Goal: Task Accomplishment & Management: Manage account settings

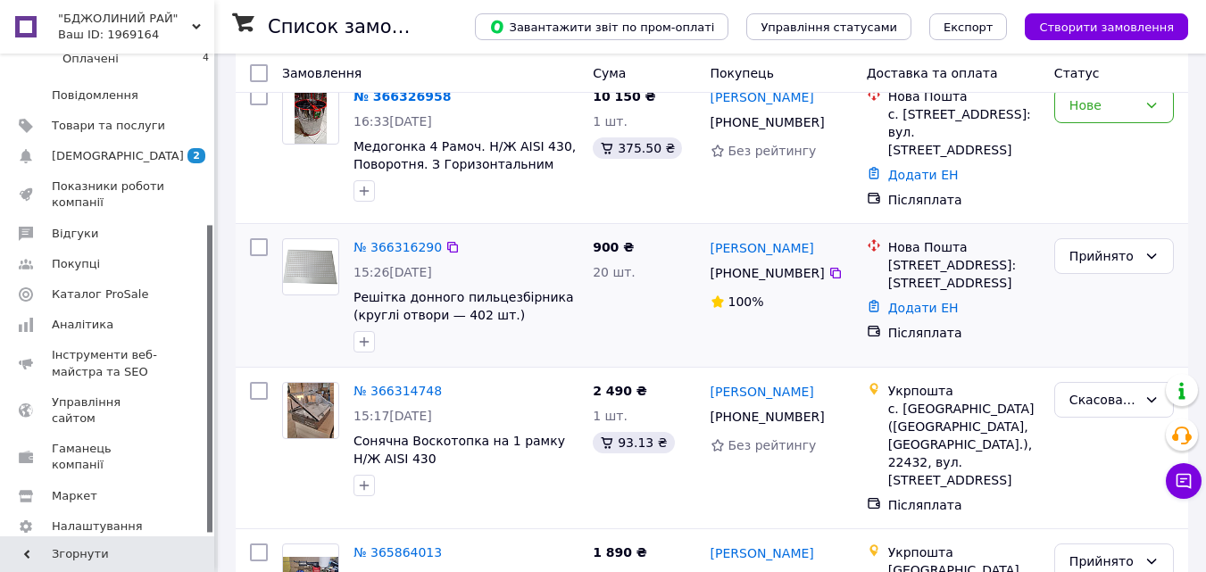
scroll to position [357, 0]
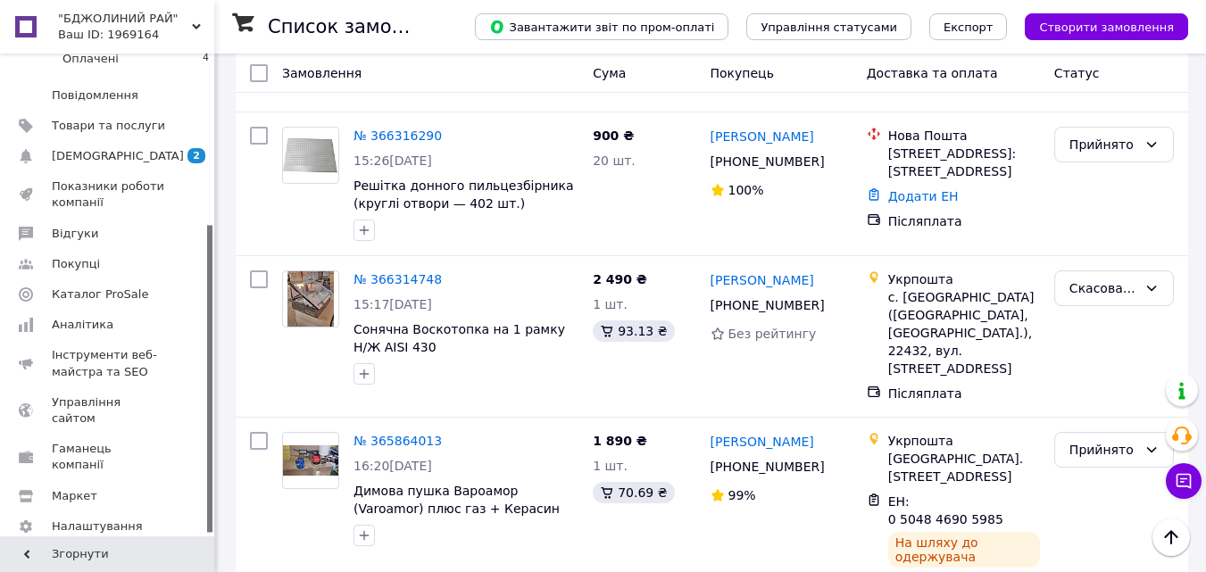
click at [405, 272] on link "№ 366314748" at bounding box center [398, 279] width 88 height 14
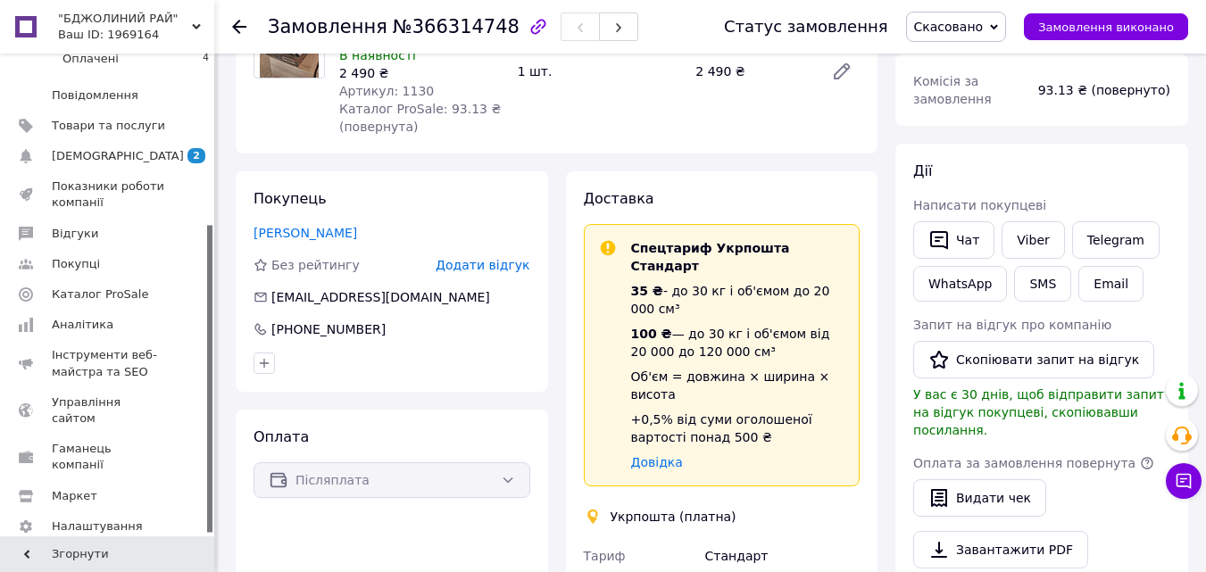
scroll to position [179, 0]
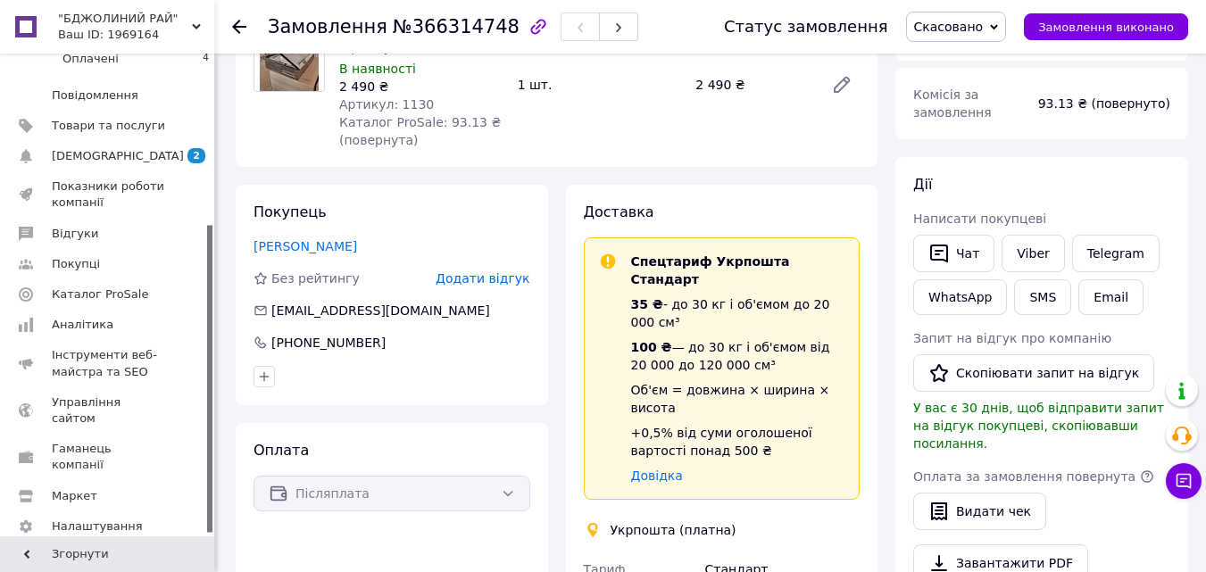
click at [972, 29] on span "Скасовано" at bounding box center [949, 27] width 70 height 14
click at [991, 63] on li "Прийнято" at bounding box center [956, 62] width 99 height 27
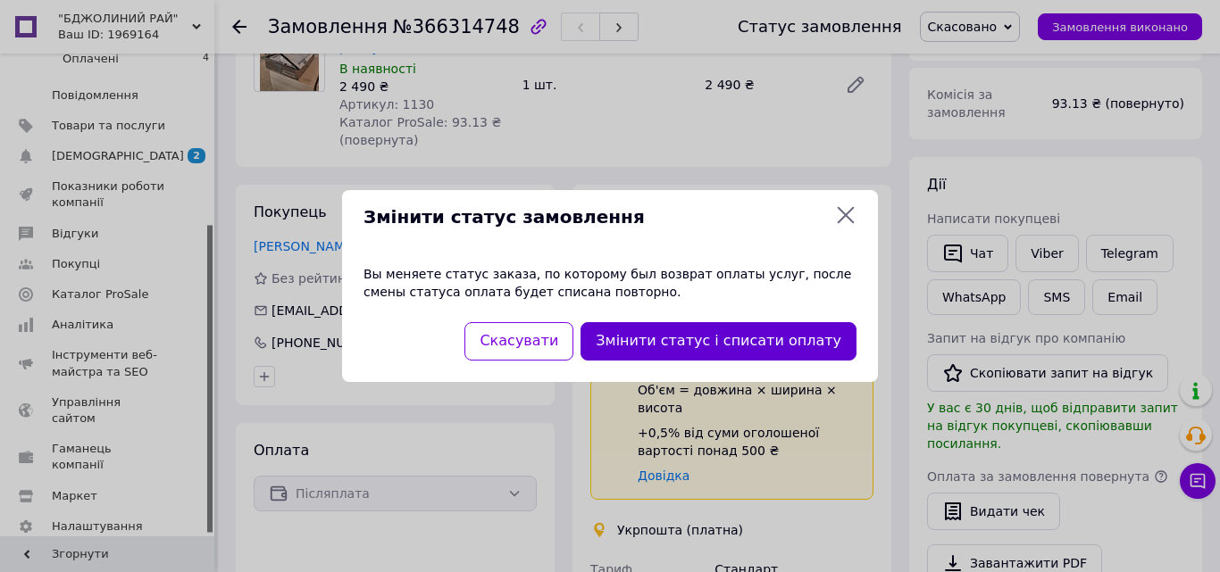
click at [705, 343] on button "Змінити статус і списати оплату" at bounding box center [718, 341] width 276 height 38
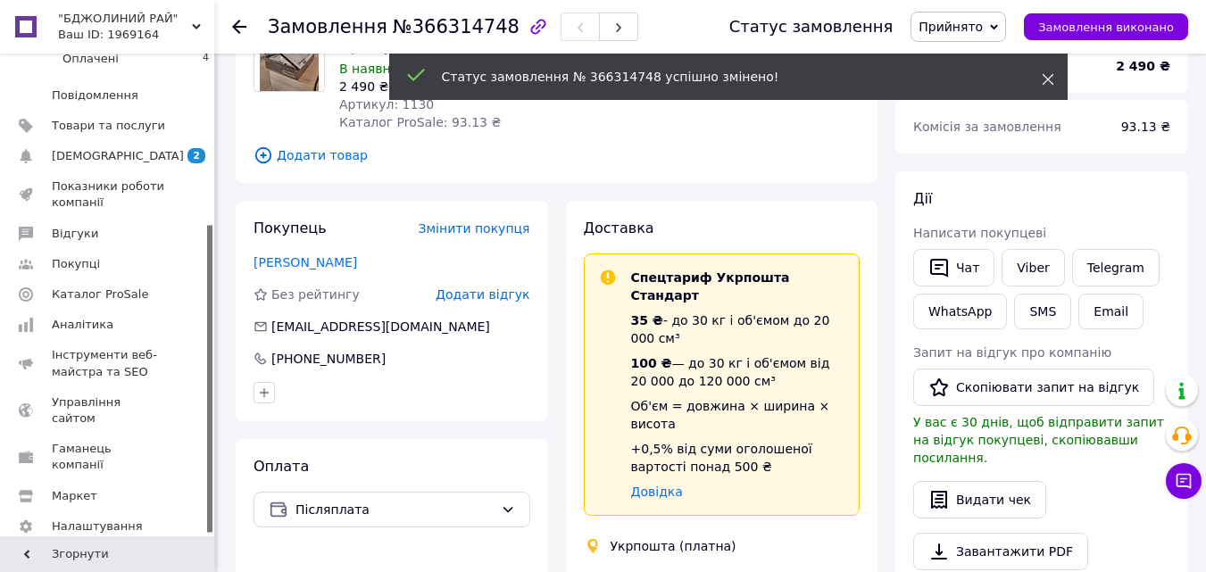
click at [1049, 79] on icon at bounding box center [1048, 79] width 13 height 13
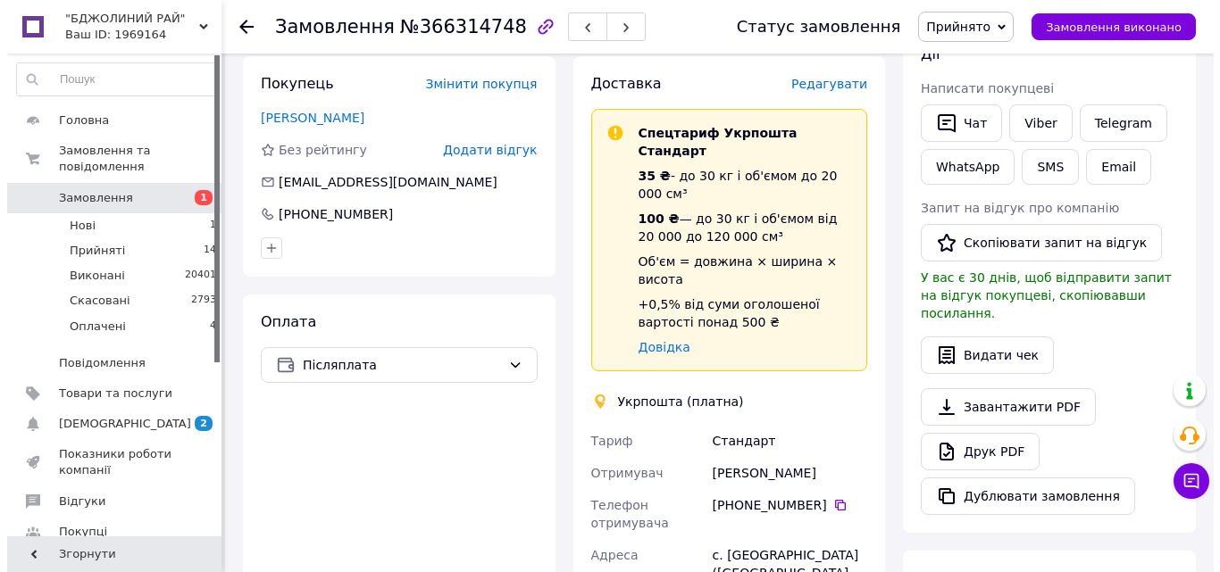
scroll to position [268, 0]
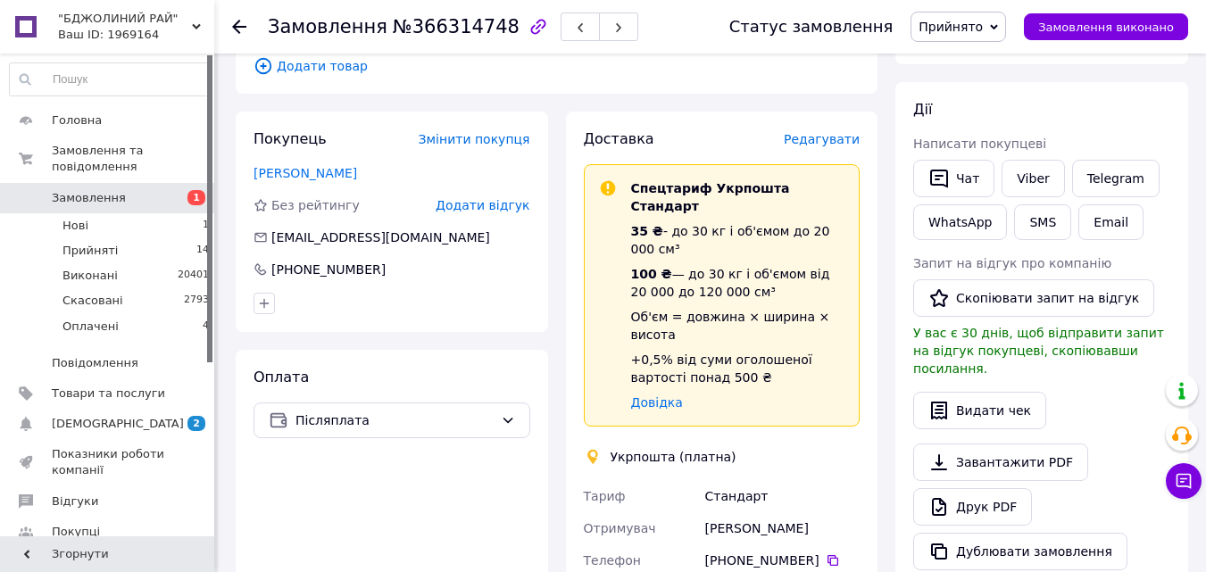
click at [844, 144] on span "Редагувати" at bounding box center [822, 139] width 76 height 14
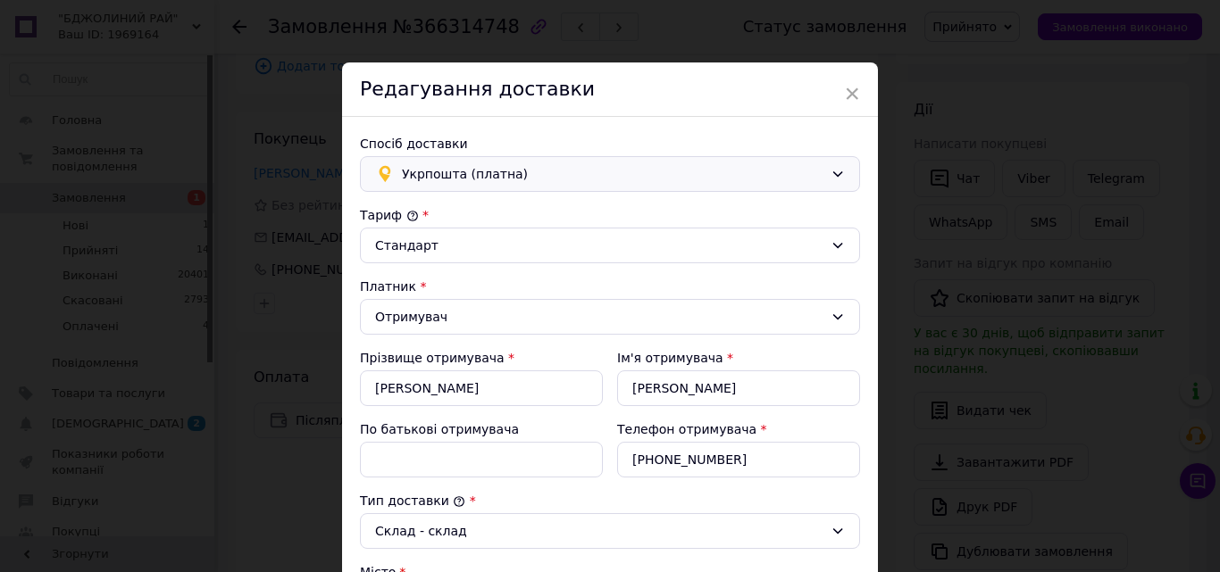
click at [605, 171] on span "Укрпошта (платна)" at bounding box center [612, 174] width 421 height 20
click at [536, 243] on span "Нова Пошта (платна)" at bounding box center [620, 247] width 443 height 18
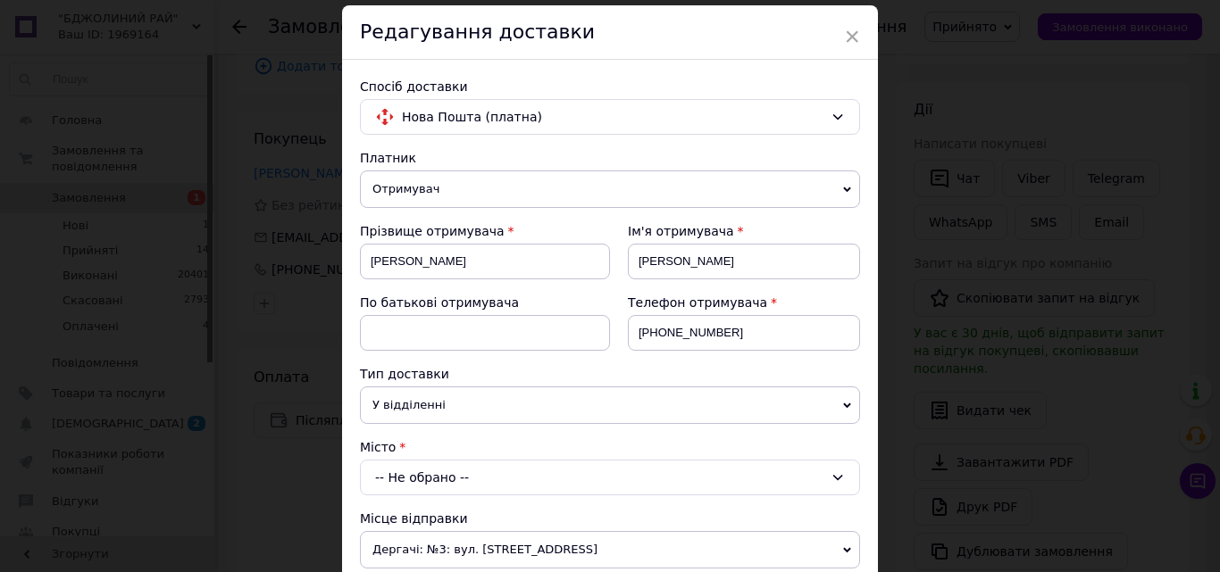
scroll to position [89, 0]
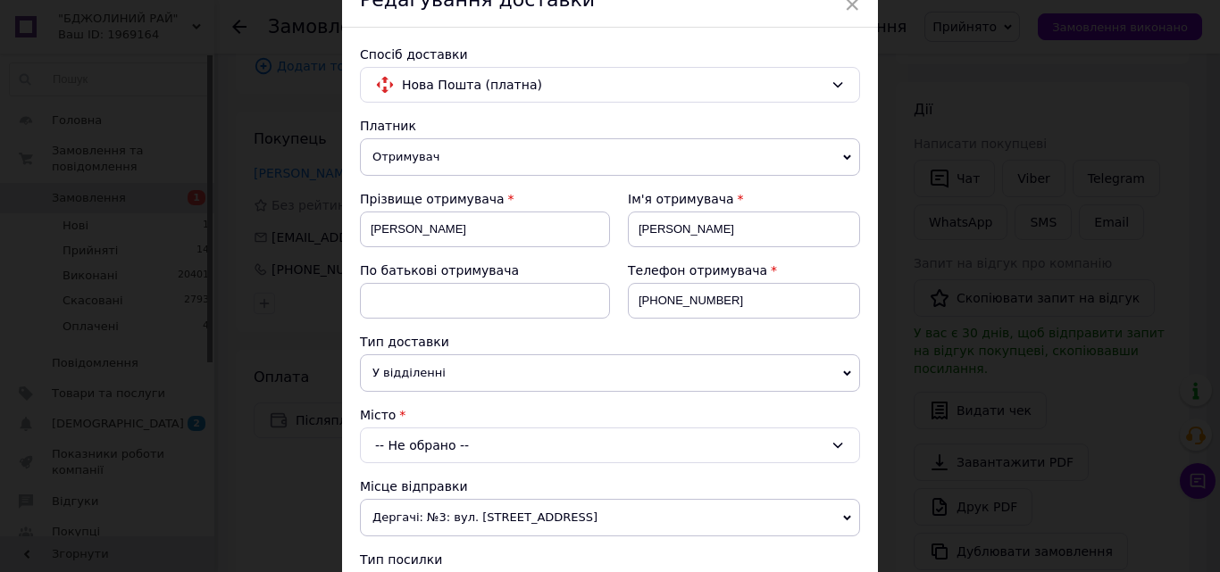
click at [519, 357] on span "У відділенні" at bounding box center [610, 374] width 500 height 38
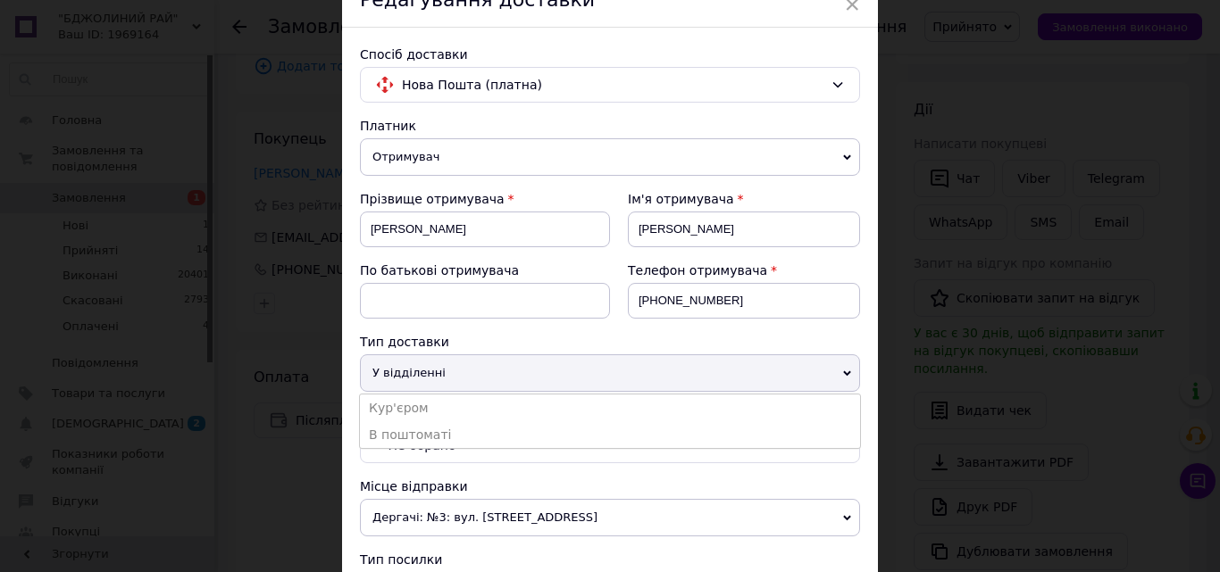
click at [487, 371] on span "У відділенні" at bounding box center [610, 374] width 500 height 38
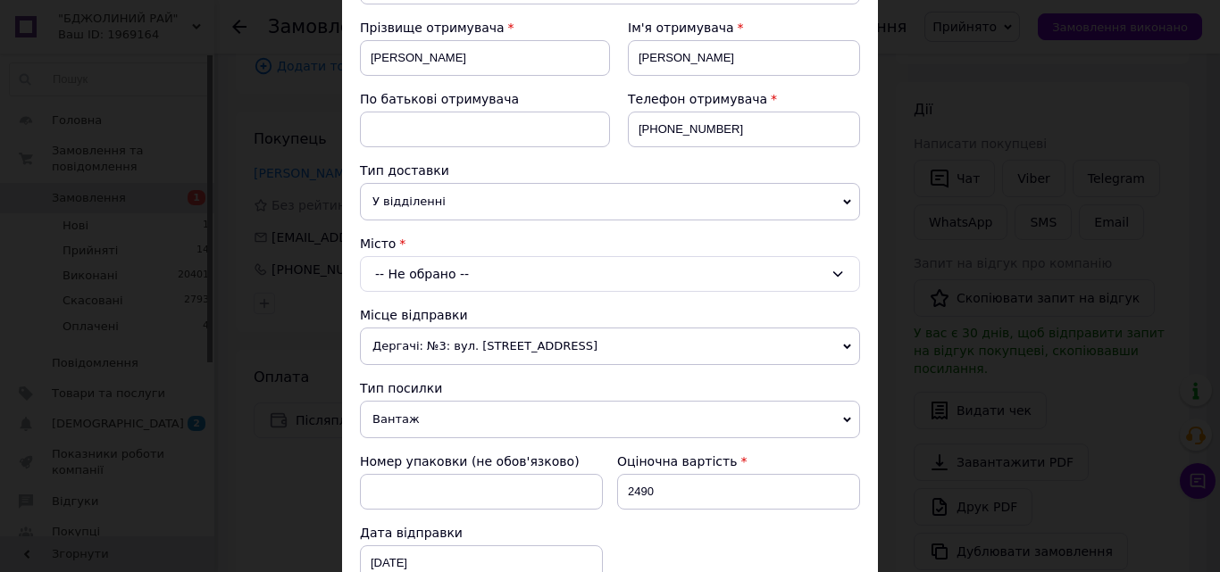
scroll to position [268, 0]
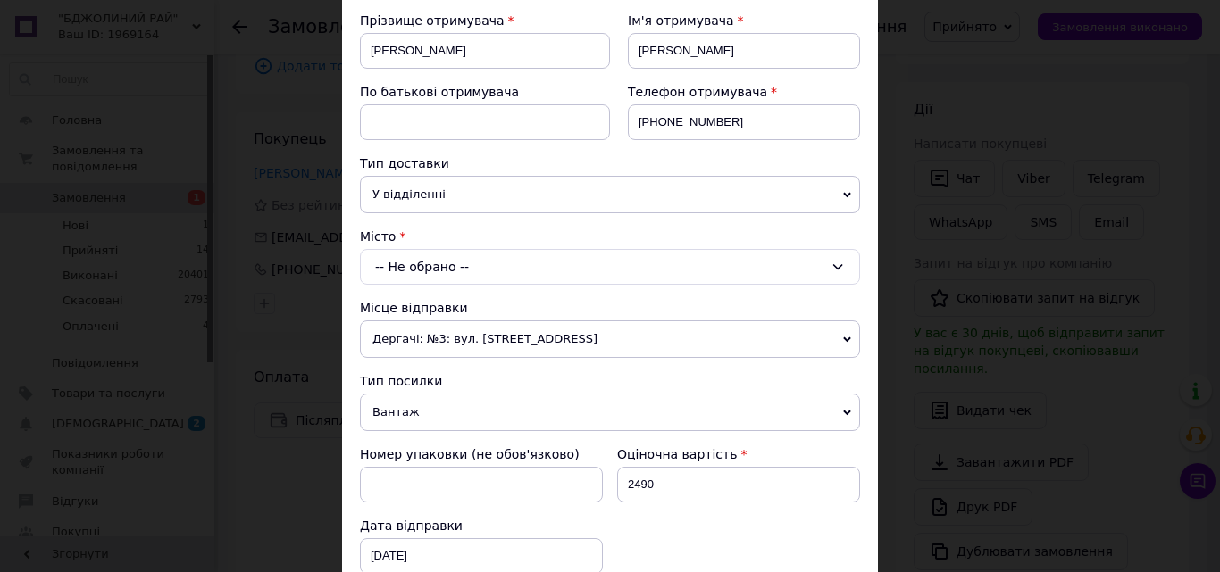
click at [548, 261] on div "-- Не обрано --" at bounding box center [610, 267] width 500 height 36
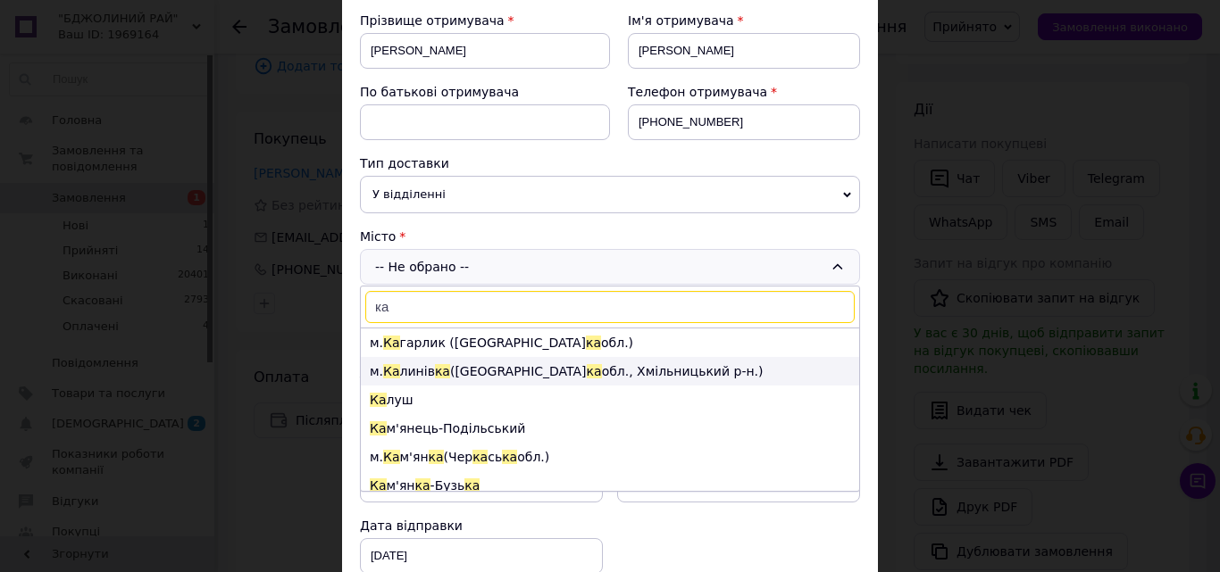
type input "ка"
click at [465, 362] on li "м. Ка линів ка (Вінниць ка обл., [GEOGRAPHIC_DATA].)" at bounding box center [610, 371] width 498 height 29
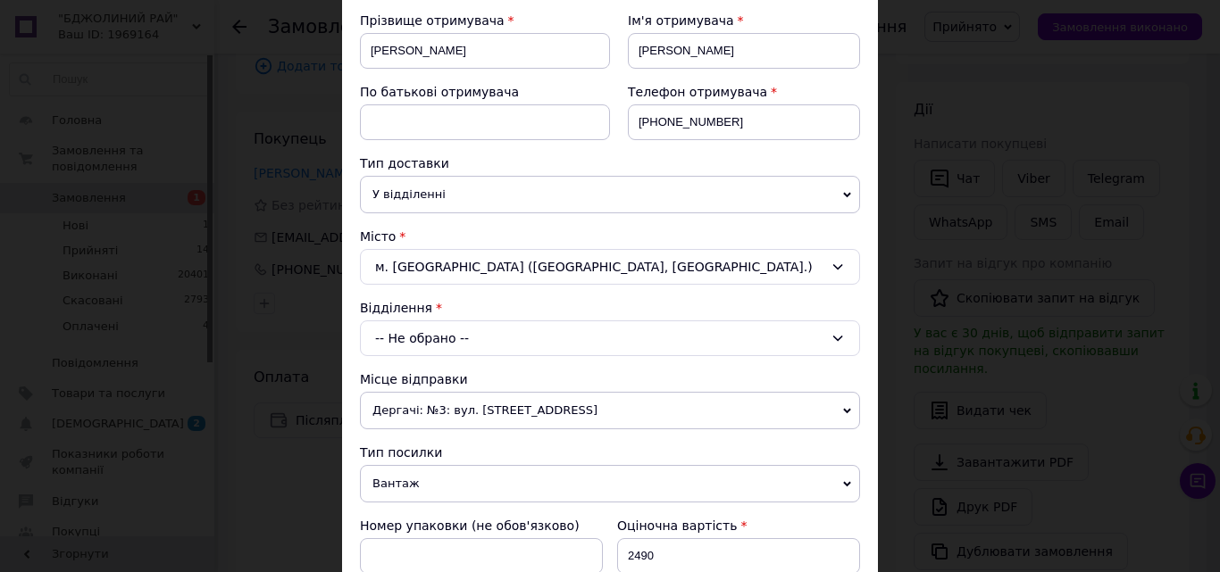
click at [522, 339] on div "-- Не обрано --" at bounding box center [610, 339] width 500 height 36
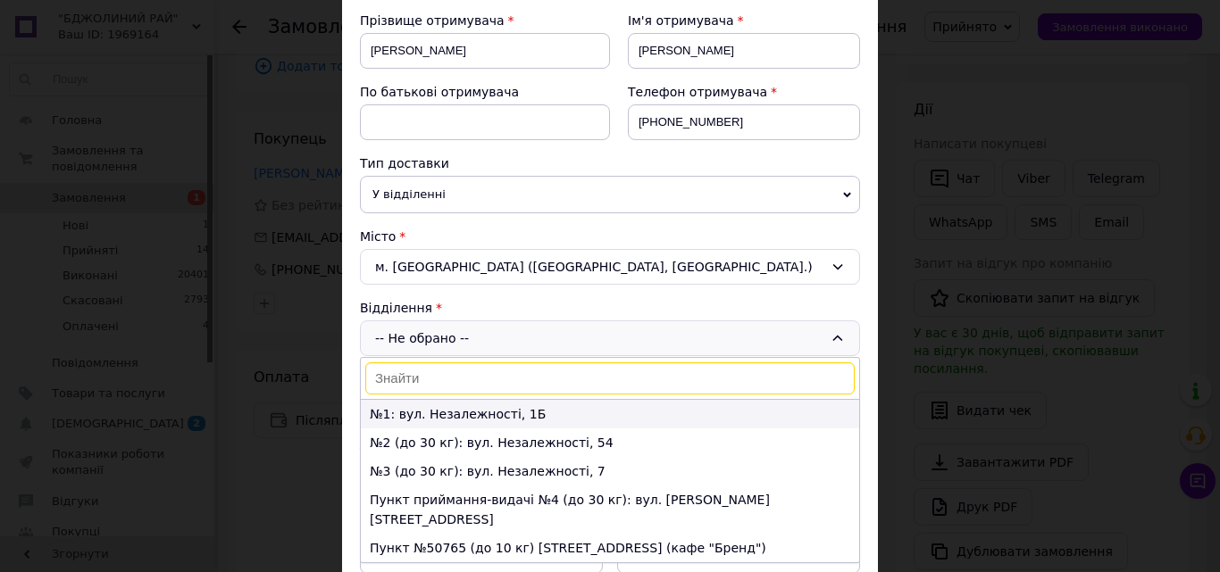
click at [471, 409] on li "№1: вул. Незалежності, 1Б" at bounding box center [610, 414] width 498 height 29
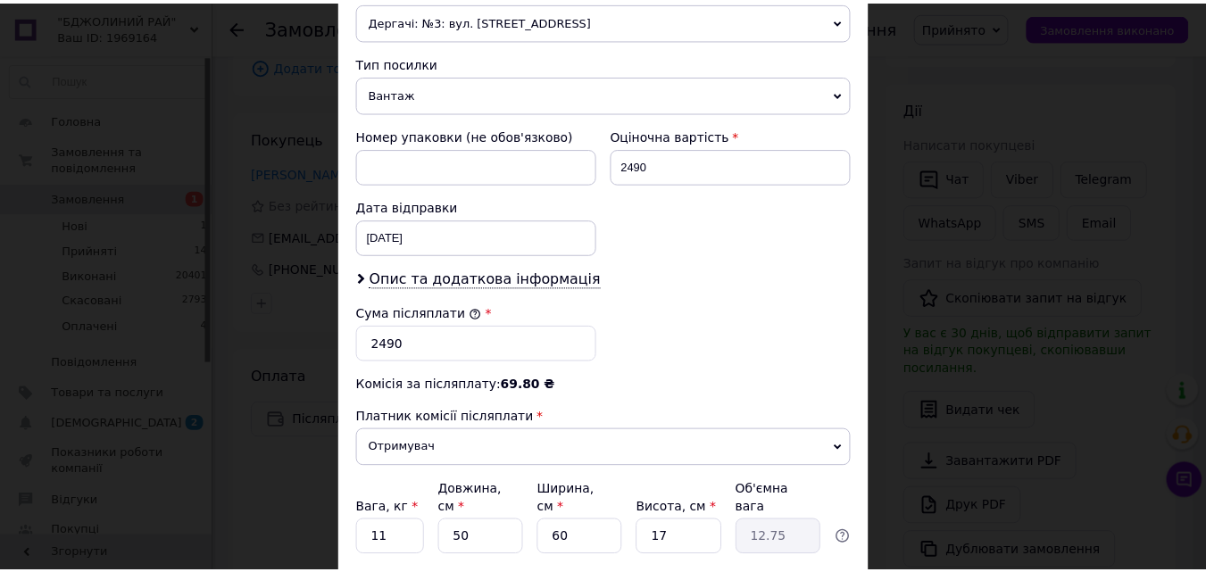
scroll to position [714, 0]
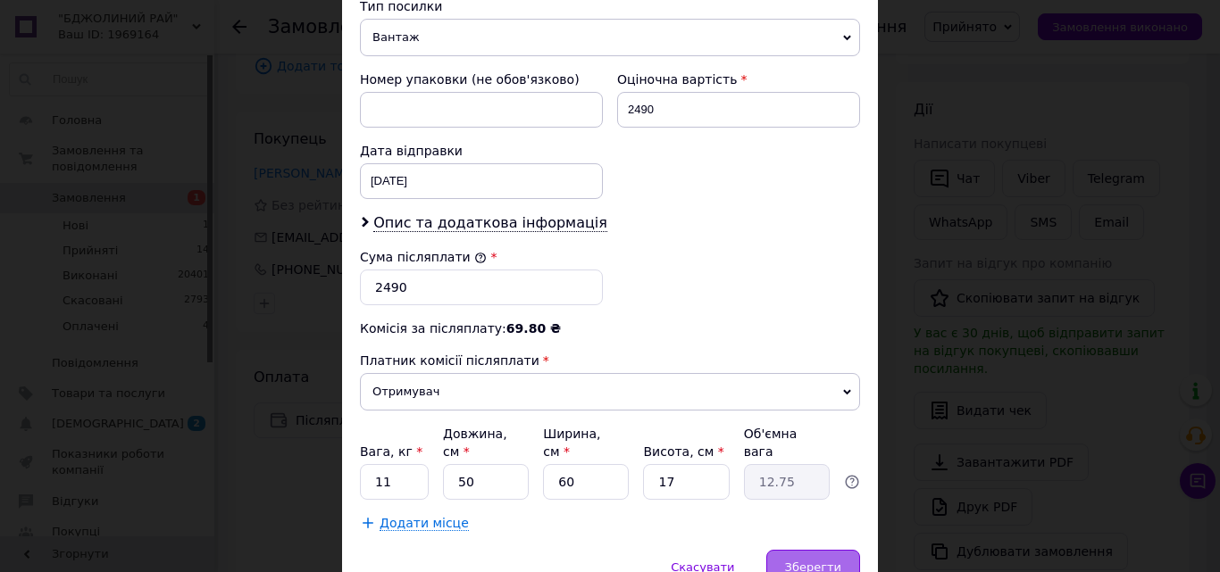
click at [839, 550] on div "Зберегти" at bounding box center [813, 568] width 94 height 36
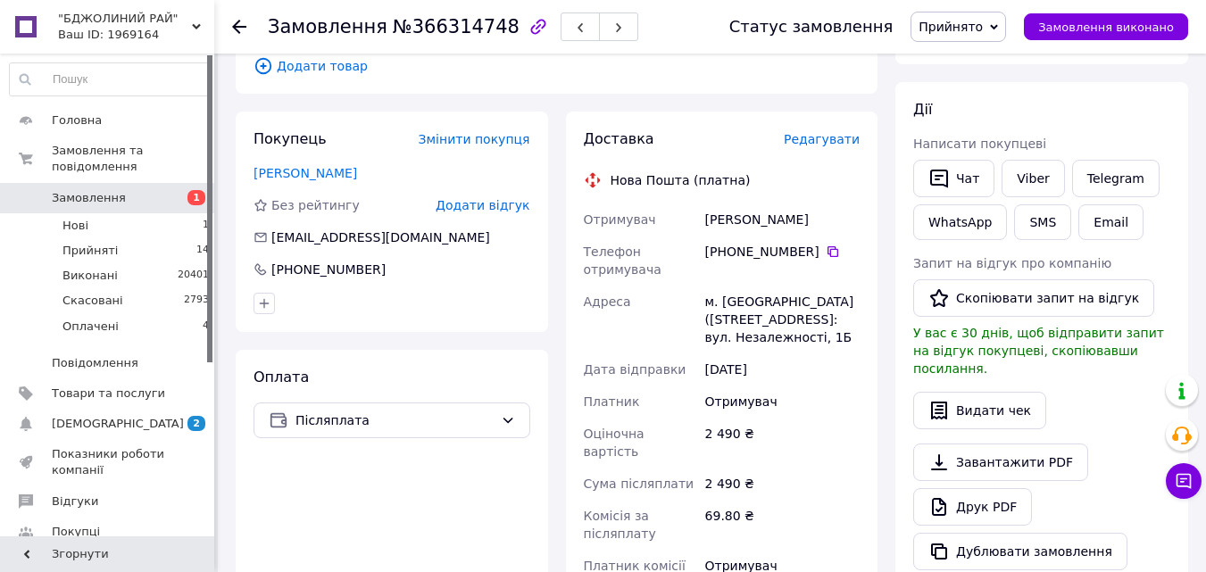
click at [130, 190] on span "Замовлення" at bounding box center [108, 198] width 113 height 16
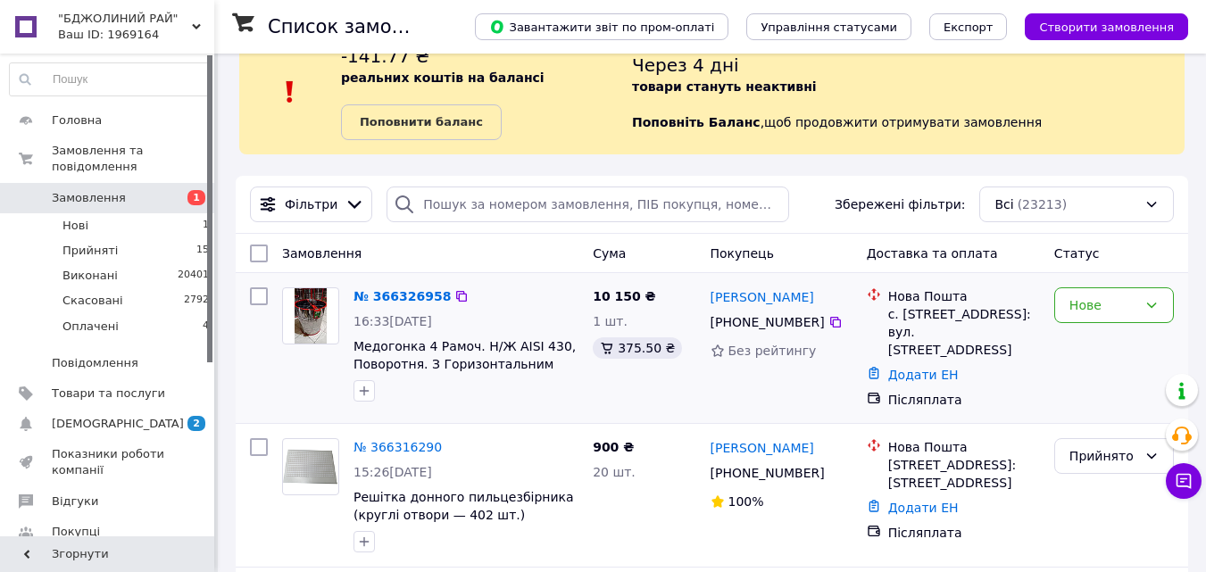
scroll to position [179, 0]
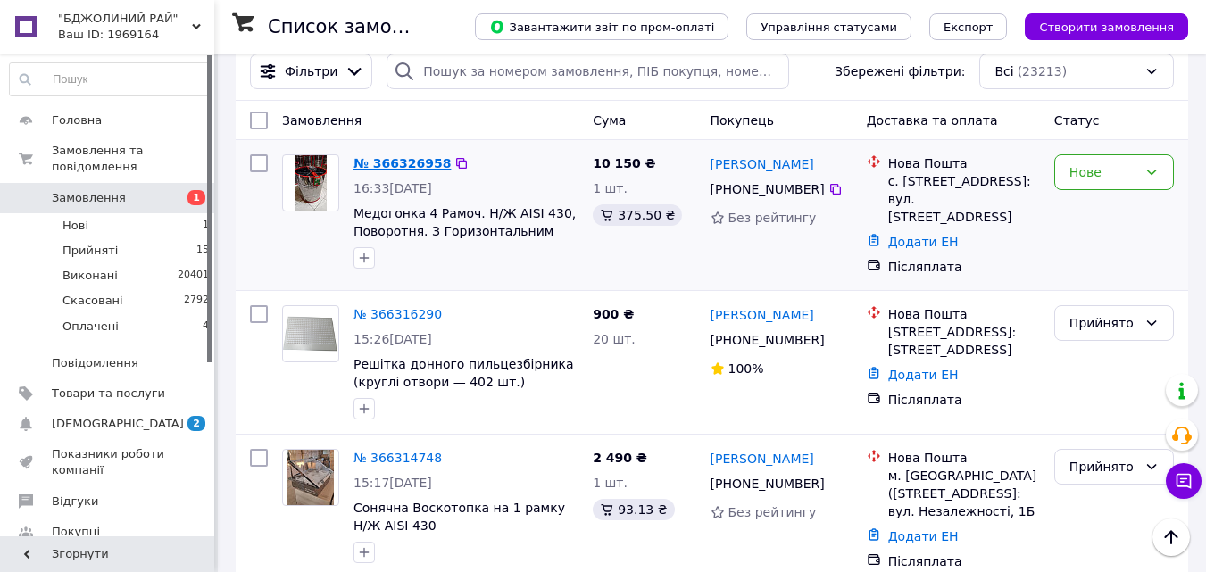
click at [417, 161] on link "№ 366326958" at bounding box center [402, 163] width 97 height 14
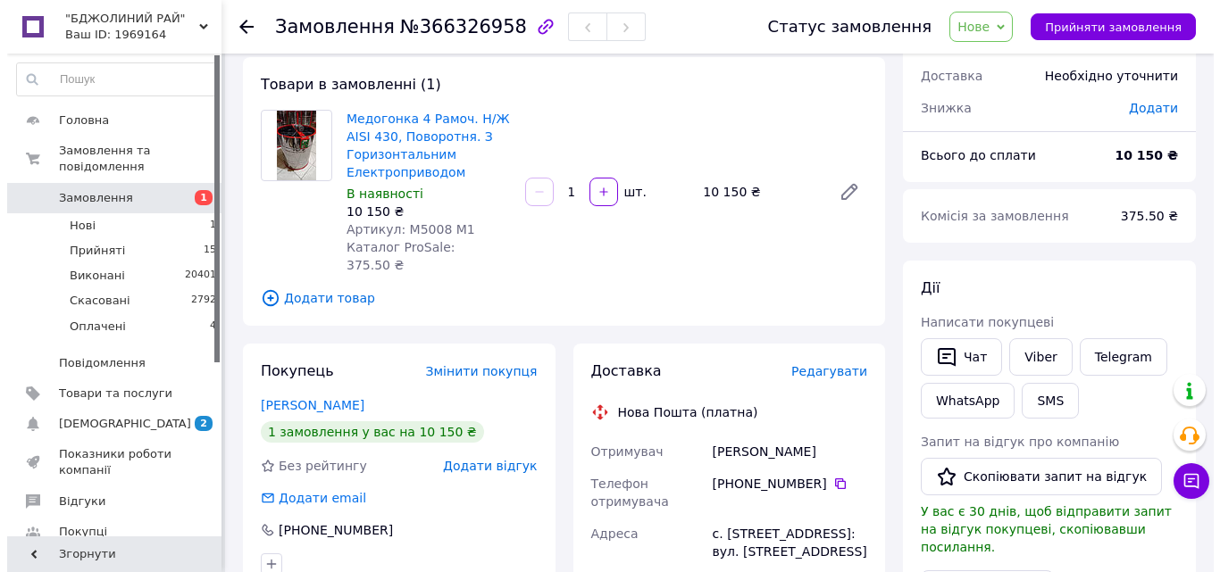
scroll to position [357, 0]
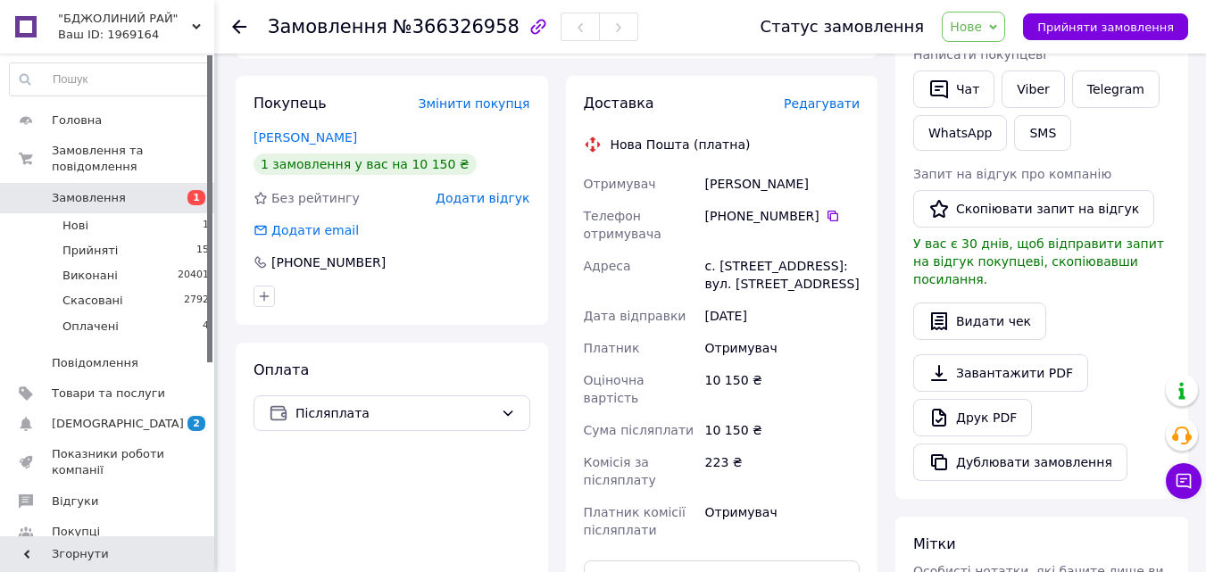
click at [828, 96] on span "Редагувати" at bounding box center [822, 103] width 76 height 14
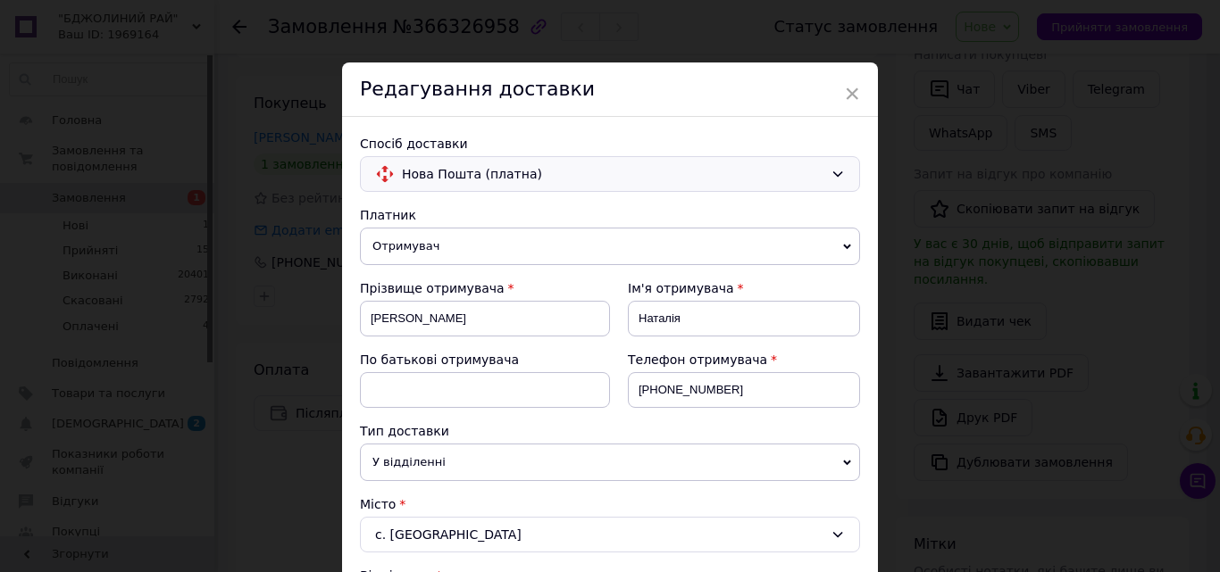
click at [574, 174] on span "Нова Пошта (платна)" at bounding box center [612, 174] width 421 height 20
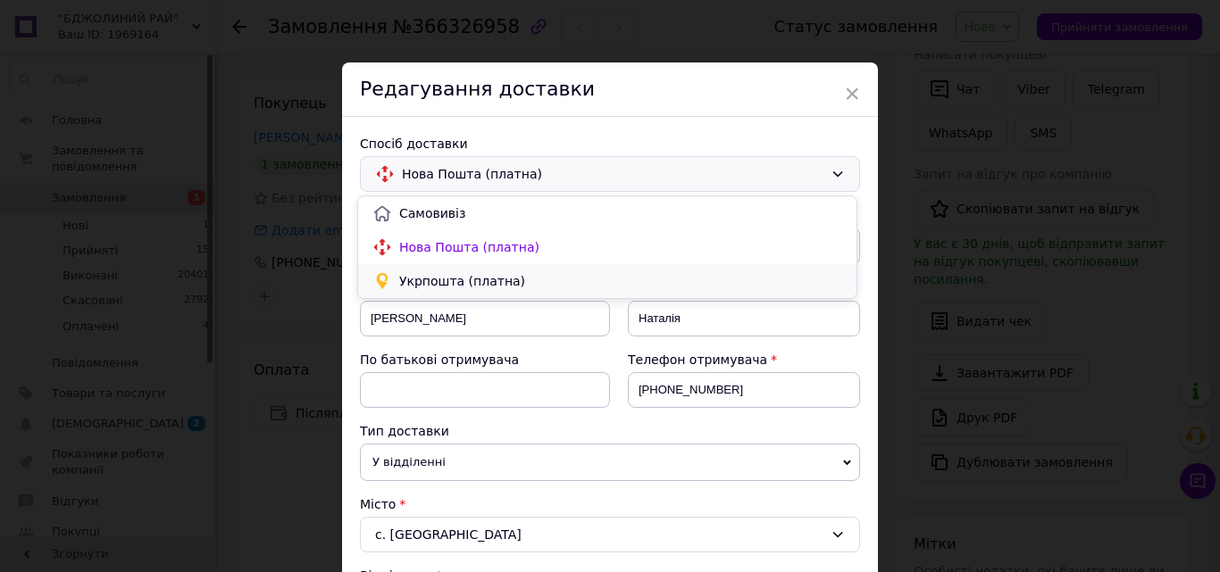
click at [494, 270] on div "Укрпошта (платна)" at bounding box center [607, 281] width 498 height 34
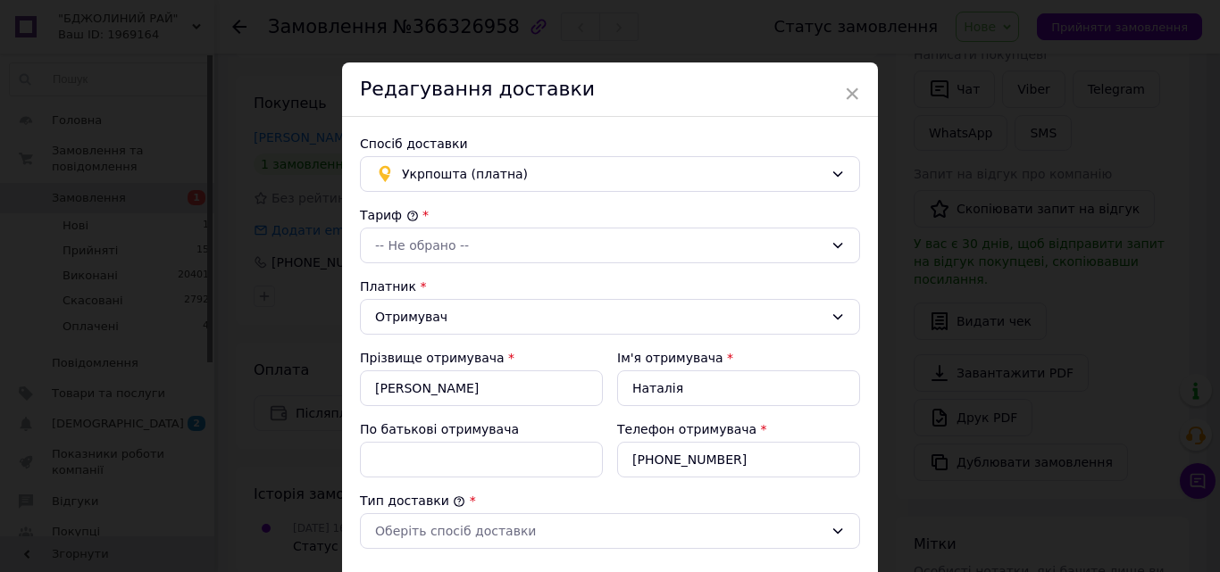
type input "10150"
click at [505, 242] on div "-- Не обрано --" at bounding box center [599, 246] width 448 height 20
click at [491, 283] on li "Стандарт" at bounding box center [607, 284] width 498 height 32
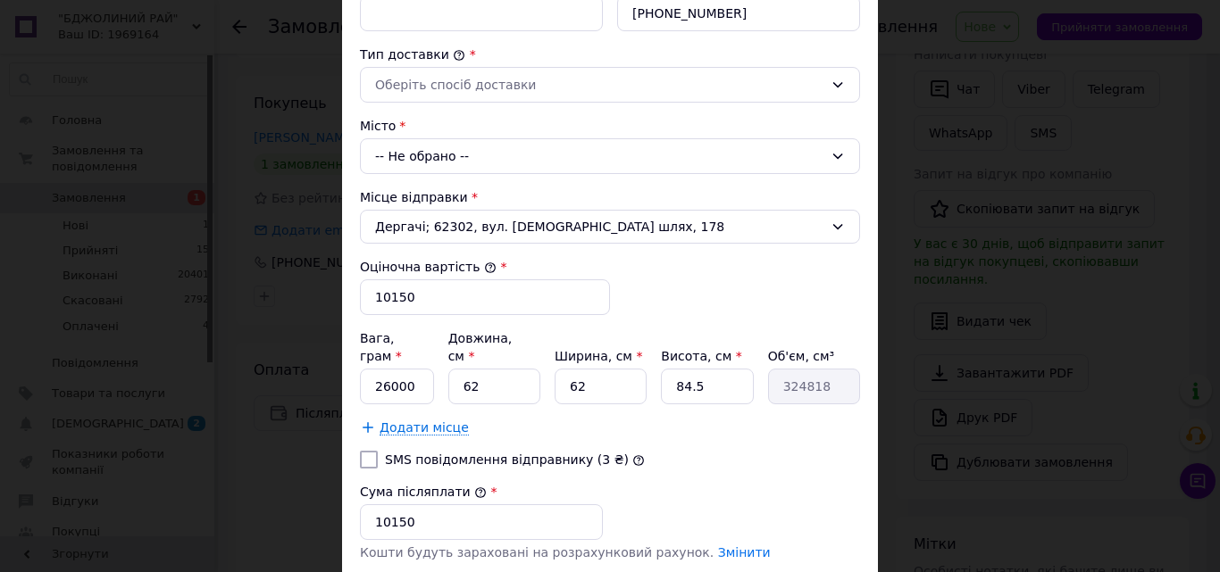
click at [529, 152] on div "-- Не обрано --" at bounding box center [610, 156] width 500 height 36
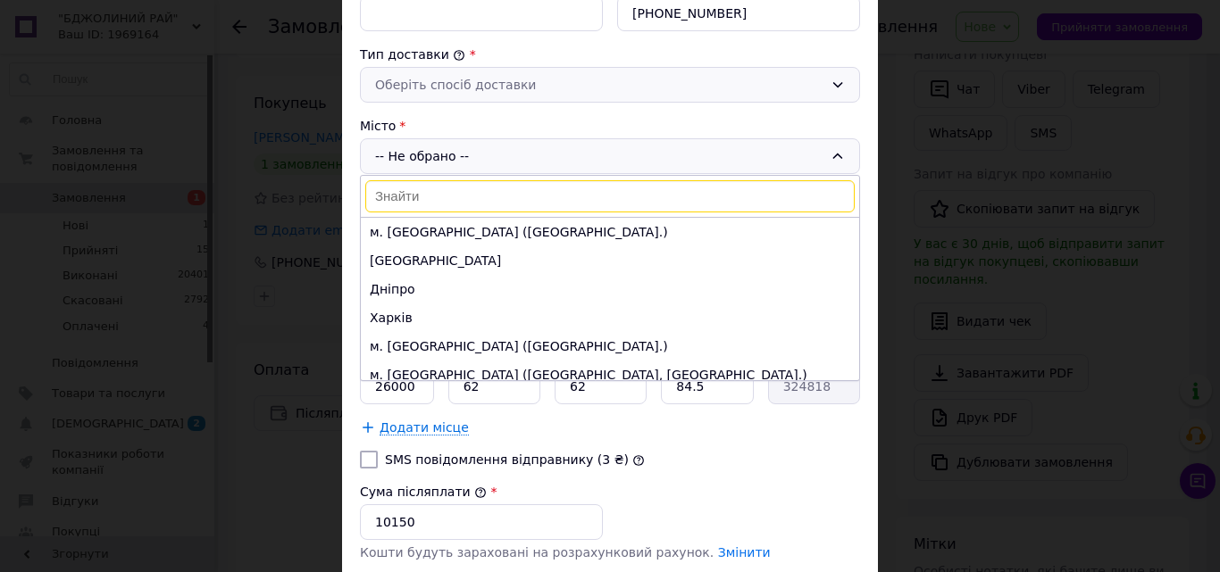
click at [533, 88] on div "Оберіть спосіб доставки" at bounding box center [599, 85] width 448 height 20
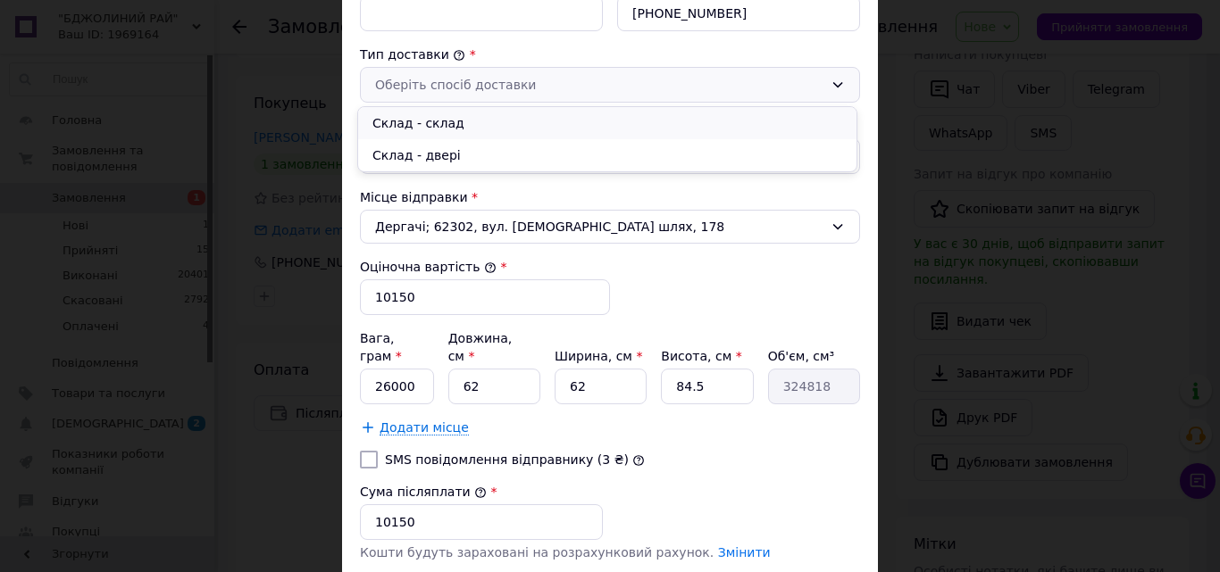
click at [502, 120] on li "Склад - склад" at bounding box center [607, 123] width 498 height 32
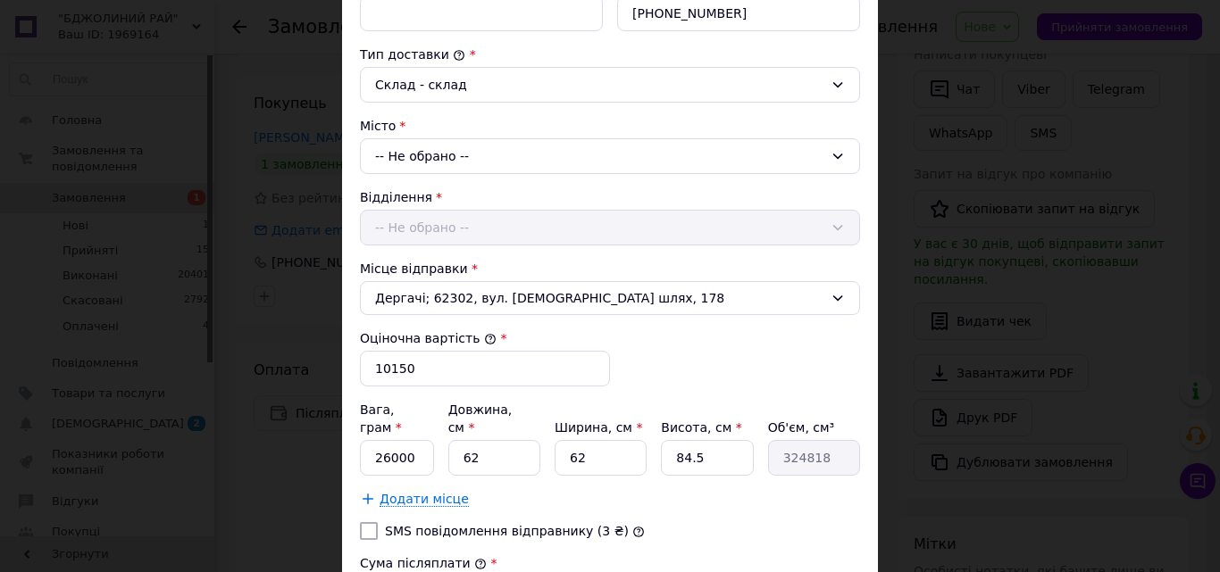
click at [519, 151] on div "-- Не обрано --" at bounding box center [610, 156] width 500 height 36
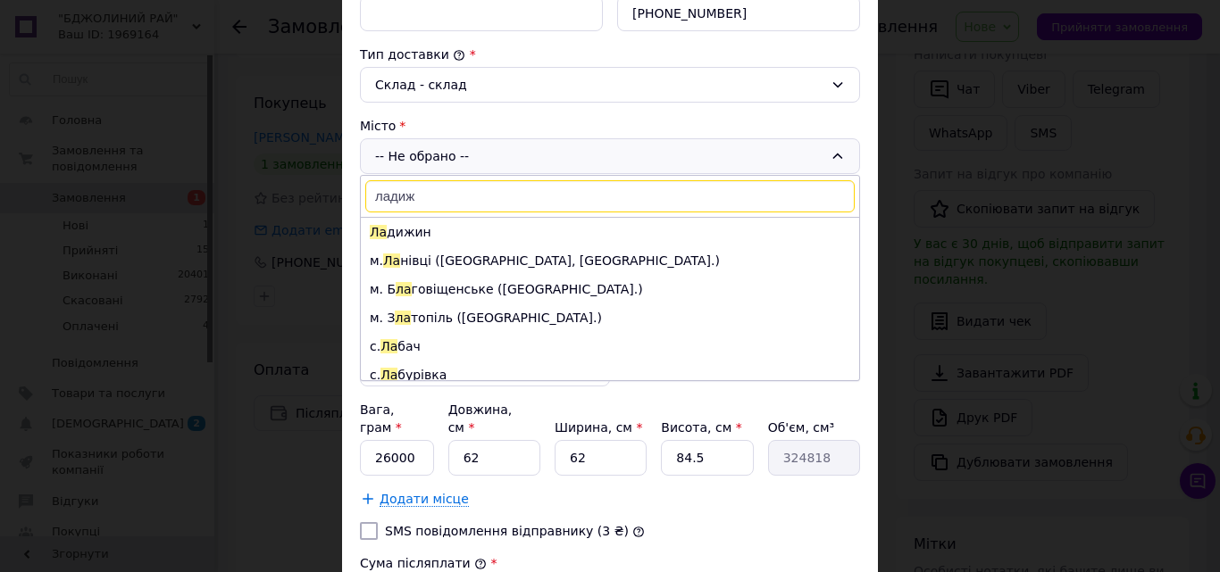
type input "ладижи"
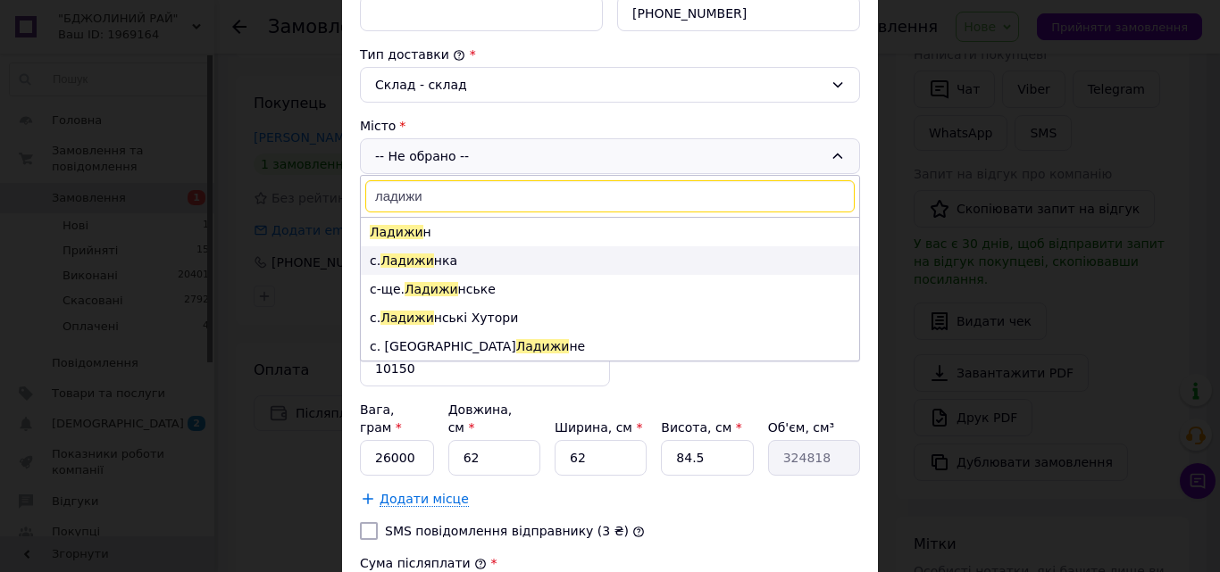
click at [440, 260] on li "с. Ладижи нка" at bounding box center [610, 260] width 498 height 29
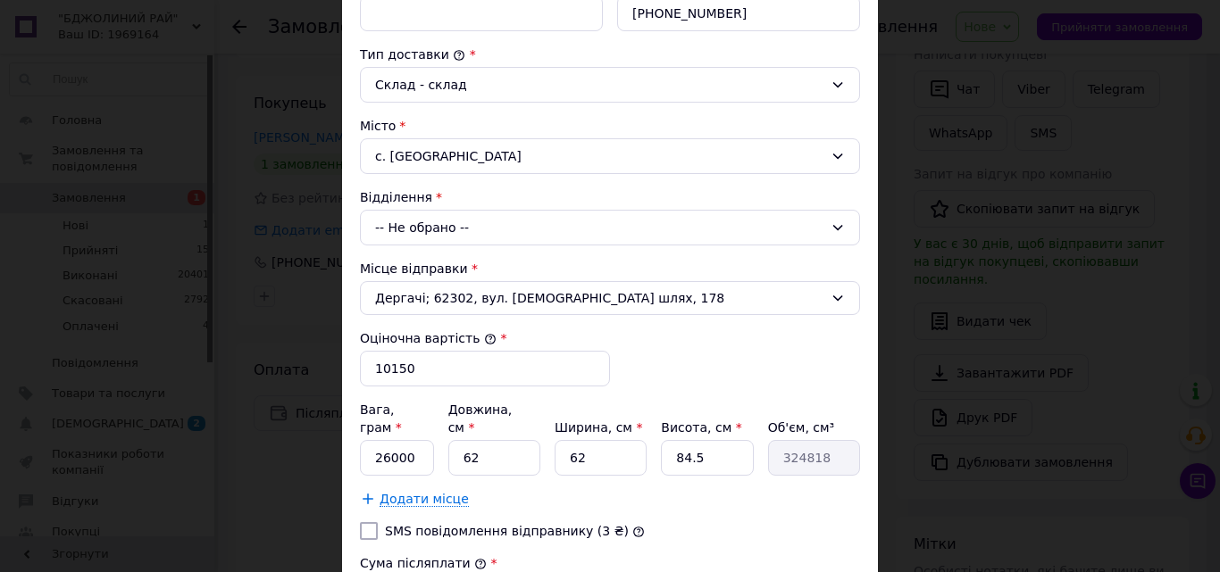
click at [491, 224] on div "-- Не обрано --" at bounding box center [610, 228] width 500 height 36
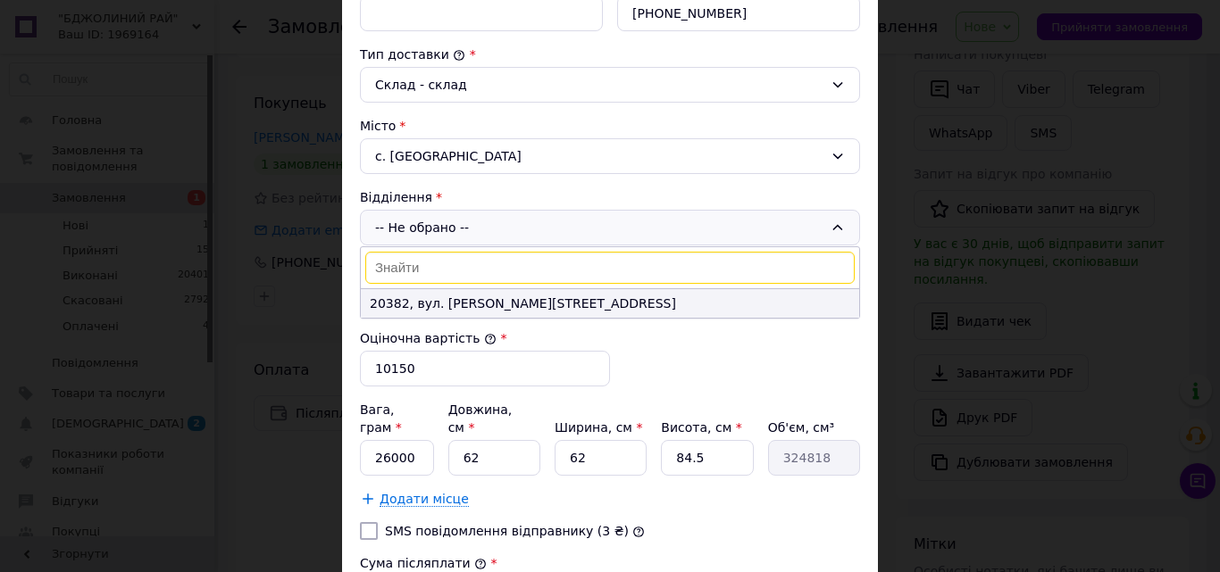
click at [491, 299] on li "20382, вул. [PERSON_NAME][STREET_ADDRESS]" at bounding box center [610, 303] width 498 height 29
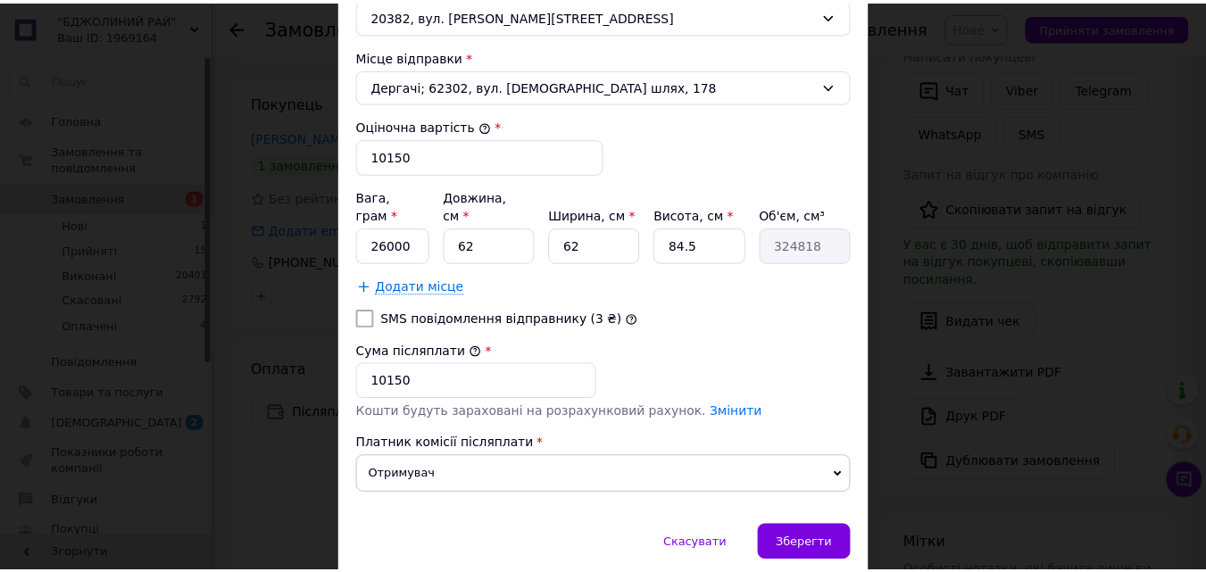
scroll to position [711, 0]
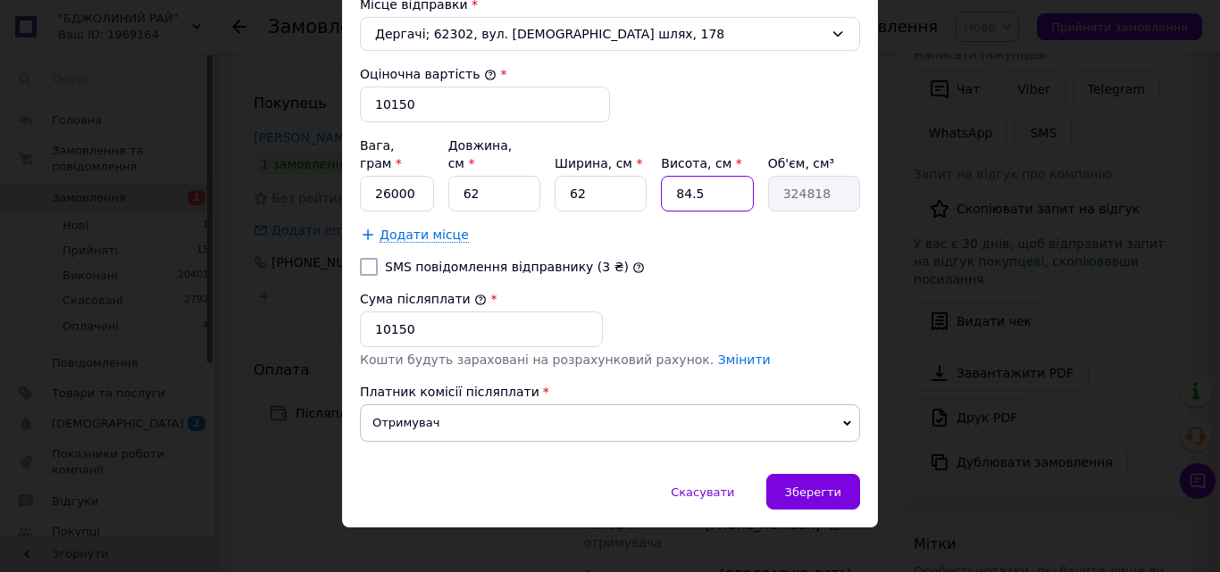
click at [704, 180] on input "84.5" at bounding box center [707, 194] width 92 height 36
type input "84."
type input "322896"
type input "8"
type input "30752"
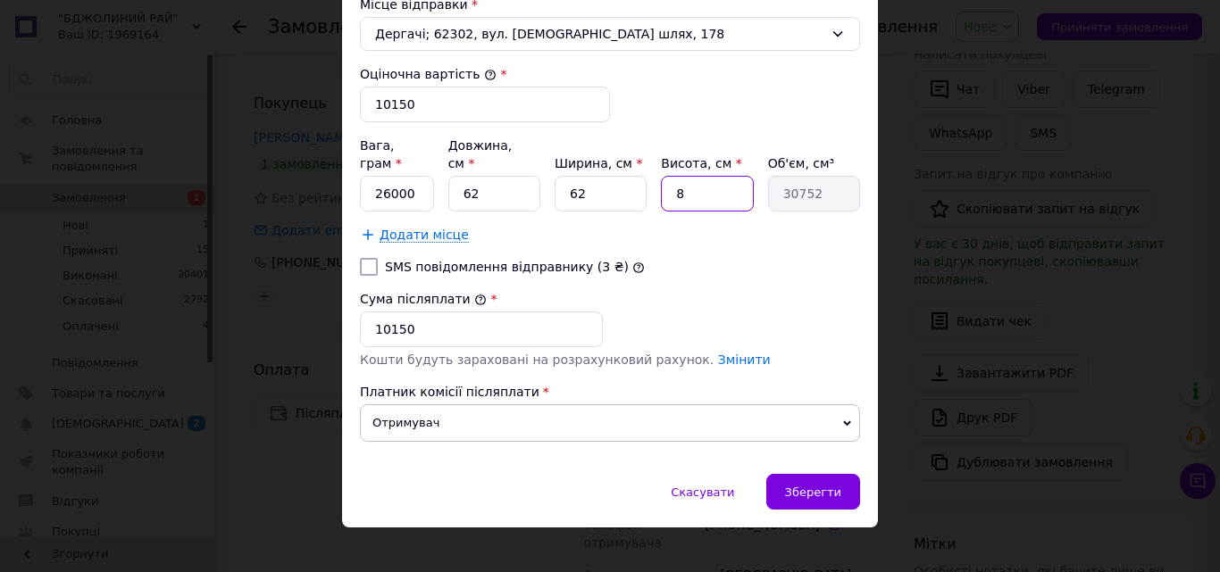
type input "86"
type input "330584"
type input "86"
click at [816, 486] on span "Зберегти" at bounding box center [813, 492] width 56 height 13
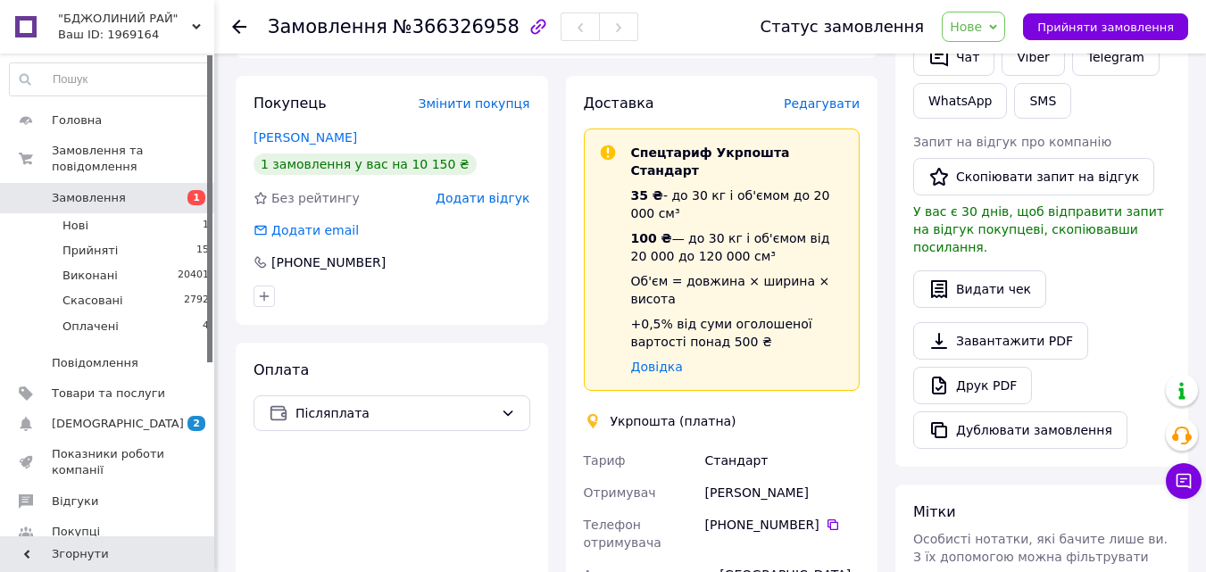
click at [1005, 21] on span "Нове" at bounding box center [973, 27] width 63 height 30
click at [1009, 54] on li "Прийнято" at bounding box center [984, 62] width 82 height 27
